Goal: Book appointment/travel/reservation

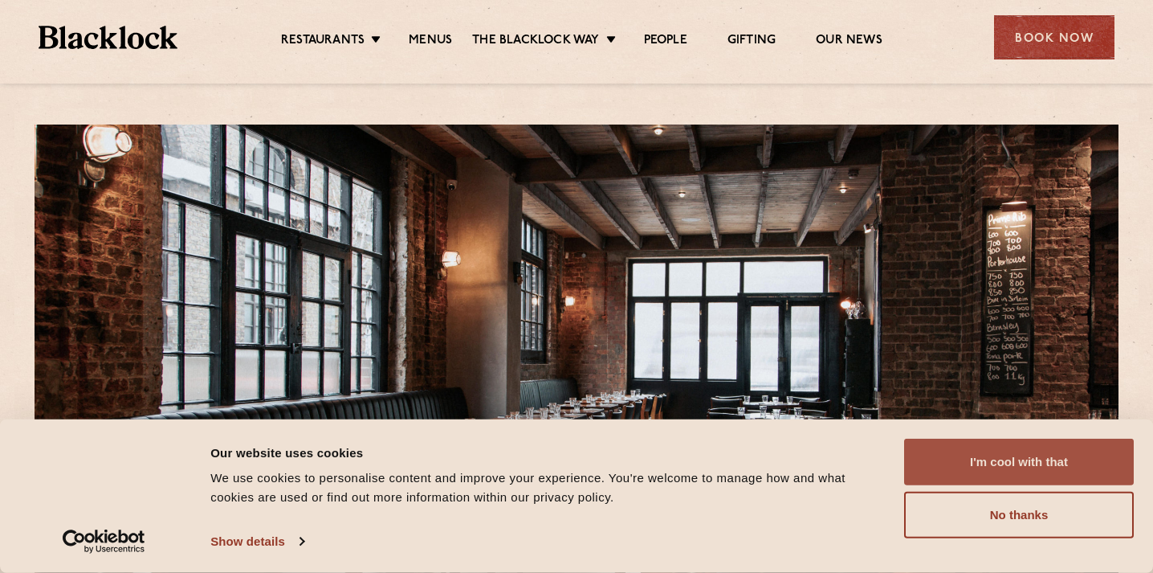
click at [977, 454] on button "I'm cool with that" at bounding box center [1019, 461] width 230 height 47
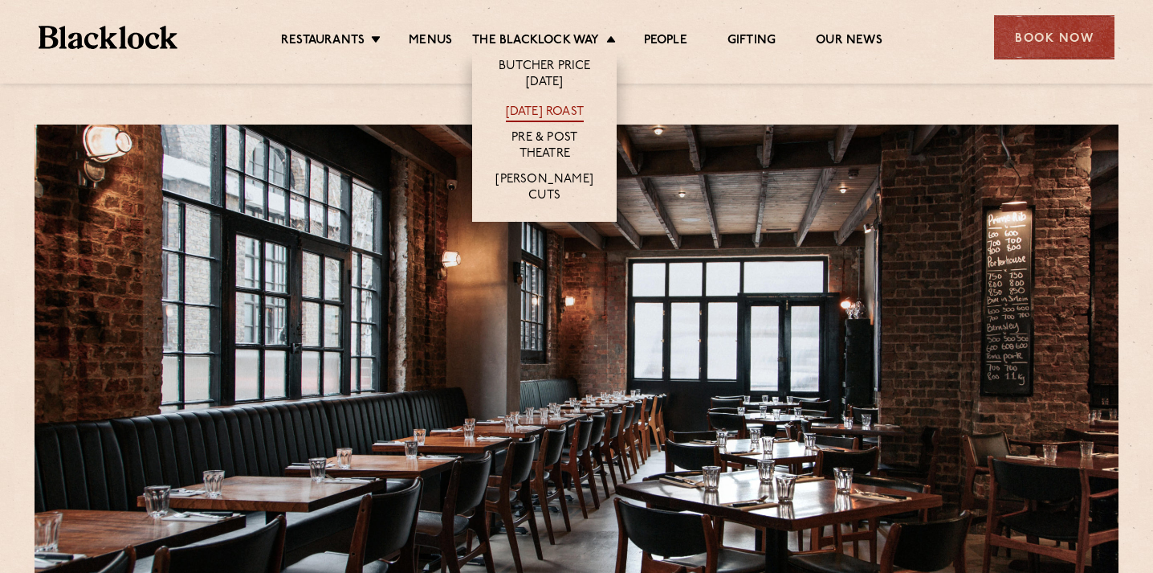
click at [530, 107] on link "[DATE] Roast" at bounding box center [545, 113] width 78 height 18
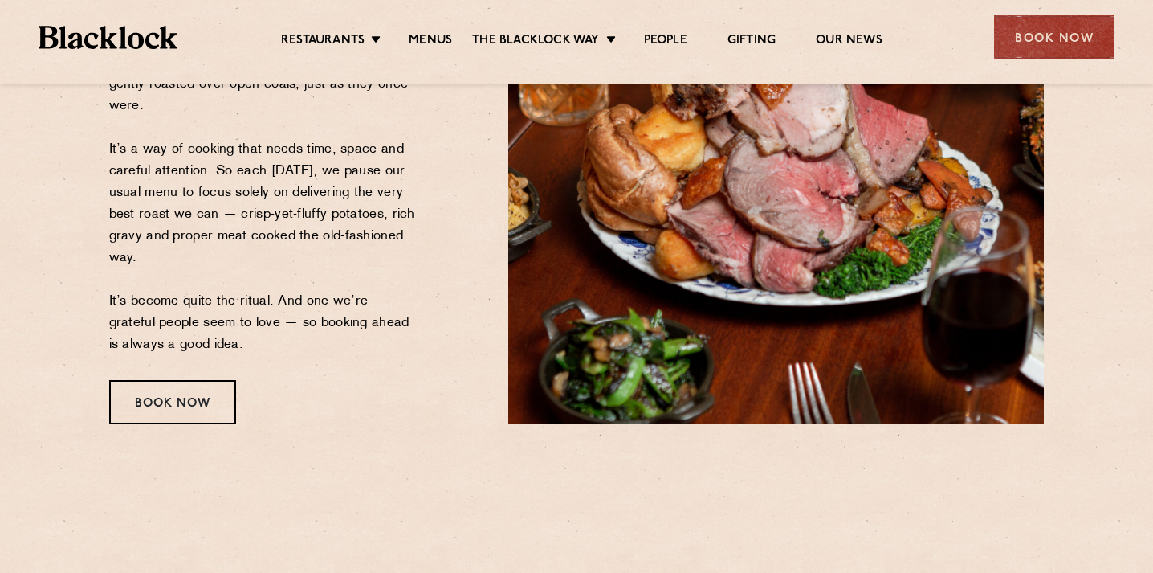
scroll to position [350, 0]
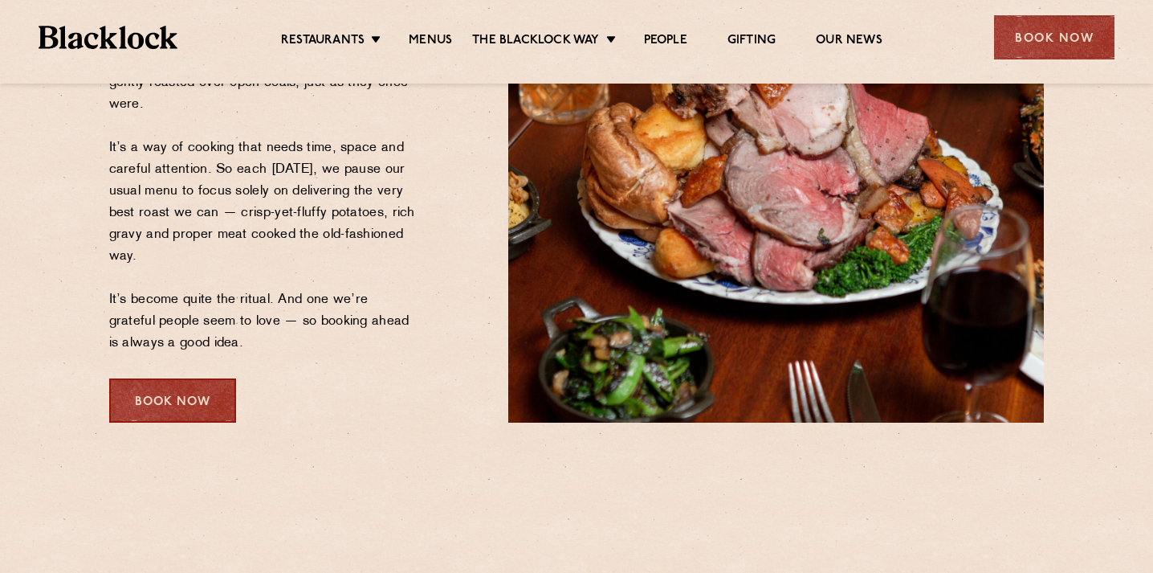
click at [162, 403] on div "Book Now" at bounding box center [172, 400] width 127 height 44
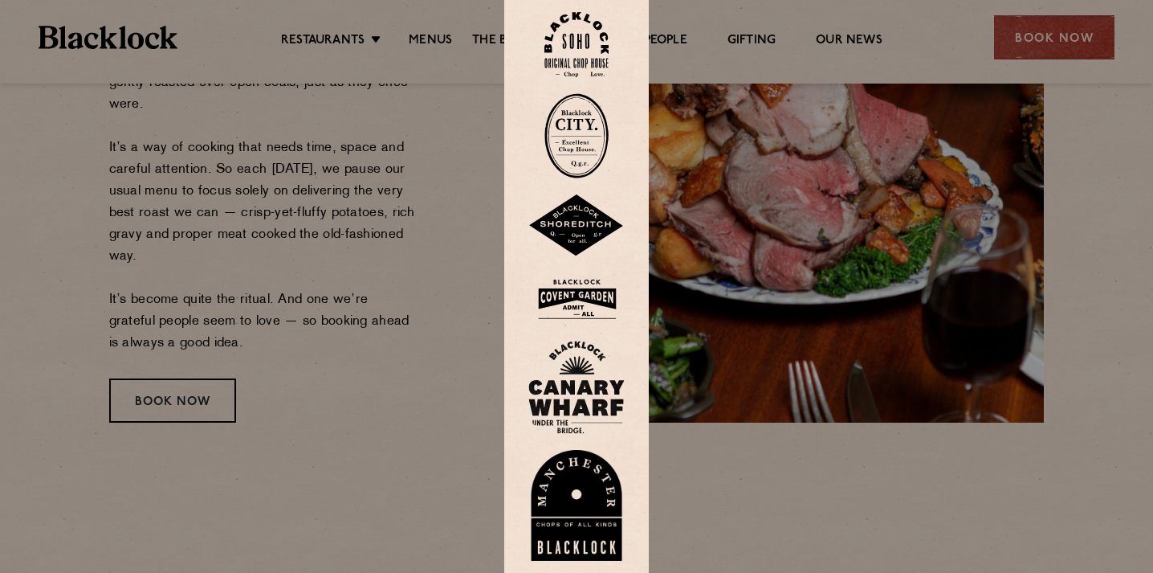
click at [576, 222] on img at bounding box center [576, 225] width 96 height 63
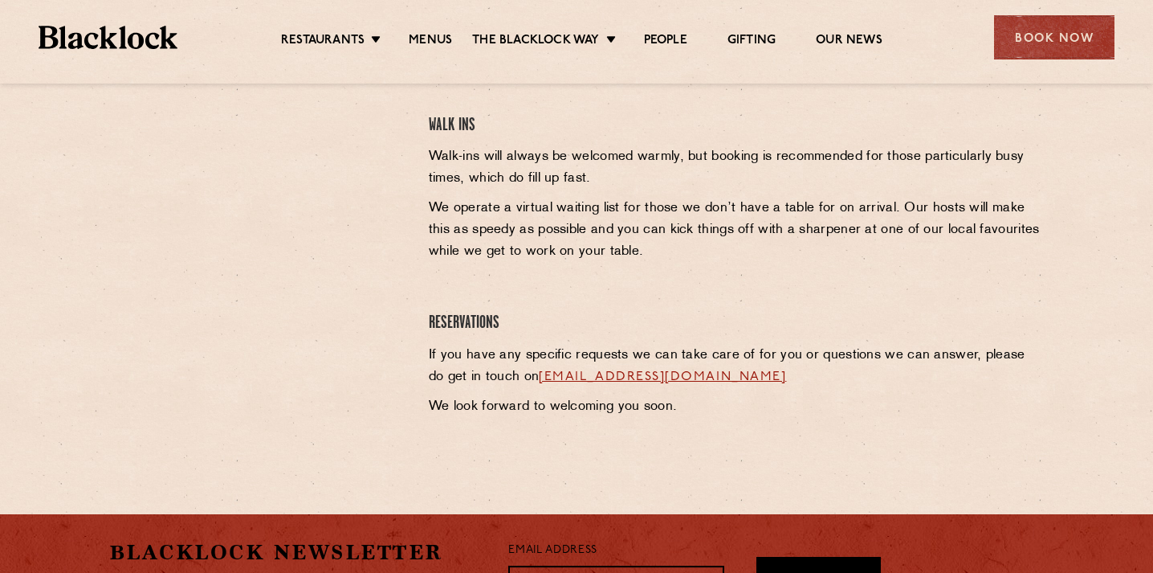
scroll to position [513, 0]
